Goal: Task Accomplishment & Management: Use online tool/utility

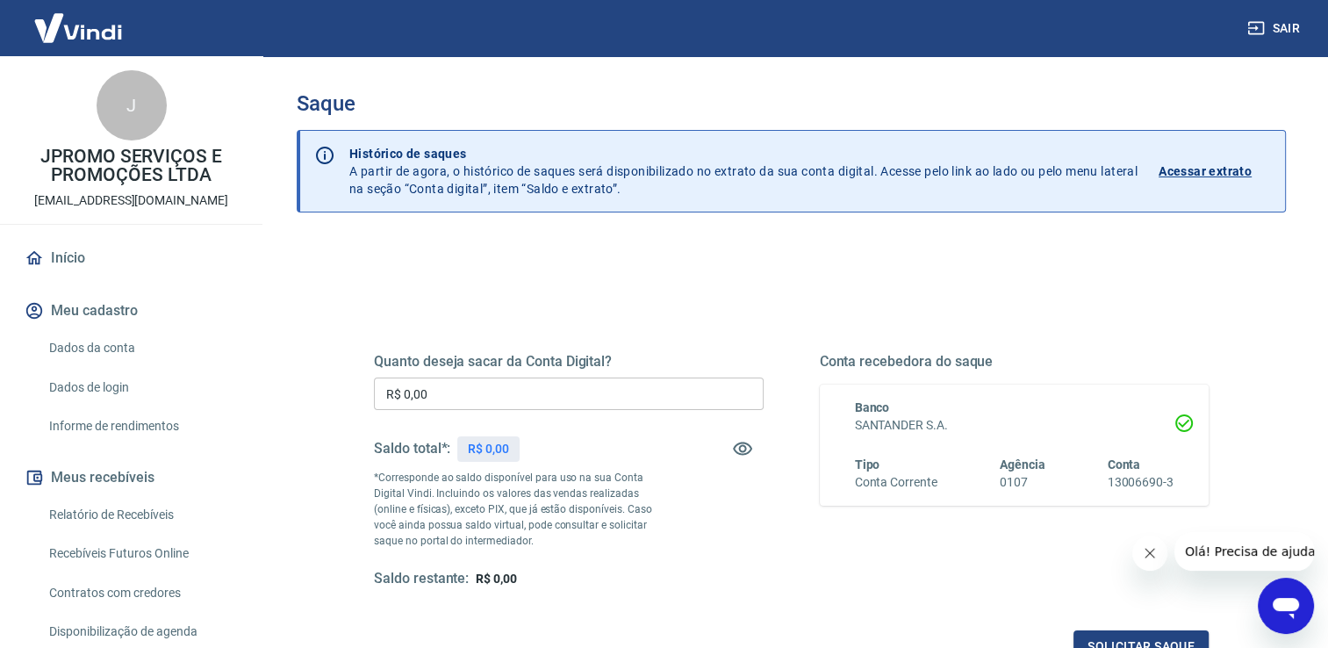
click at [499, 456] on p "R$ 0,00" at bounding box center [488, 449] width 41 height 18
click at [501, 442] on p "R$ 0,00" at bounding box center [488, 449] width 41 height 18
click at [495, 398] on input "R$ 0,00" at bounding box center [569, 393] width 390 height 32
